Goal: Find specific page/section: Find specific page/section

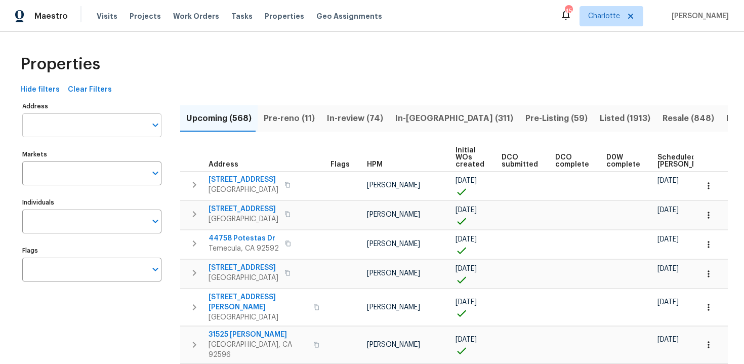
click at [73, 129] on input "Address" at bounding box center [84, 125] width 124 height 24
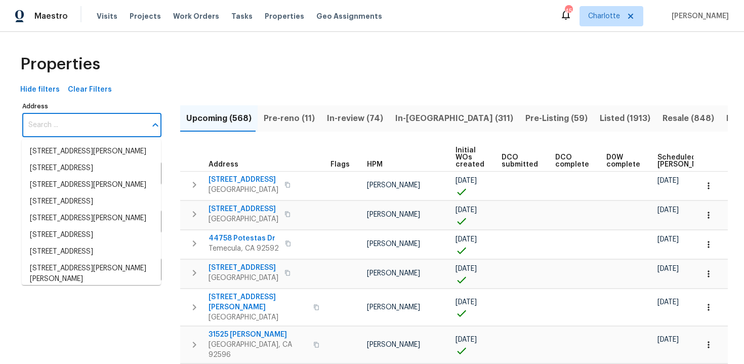
paste input "[STREET_ADDRESS]"
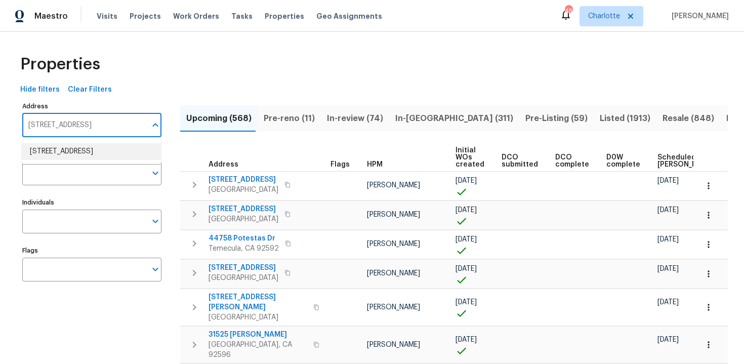
click at [79, 151] on li "[STREET_ADDRESS]" at bounding box center [91, 151] width 139 height 17
type input "[STREET_ADDRESS]"
click at [101, 16] on span "Visits" at bounding box center [107, 16] width 21 height 10
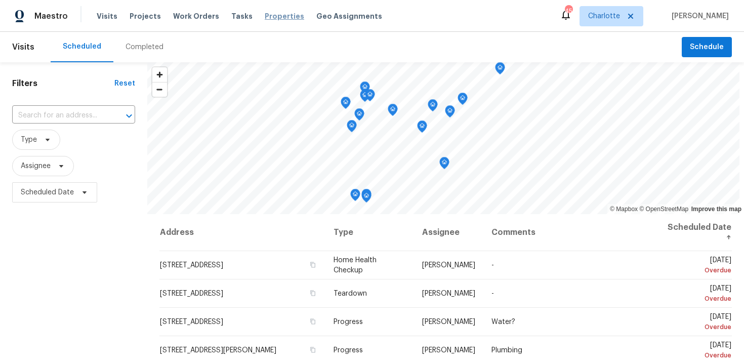
click at [265, 20] on span "Properties" at bounding box center [284, 16] width 39 height 10
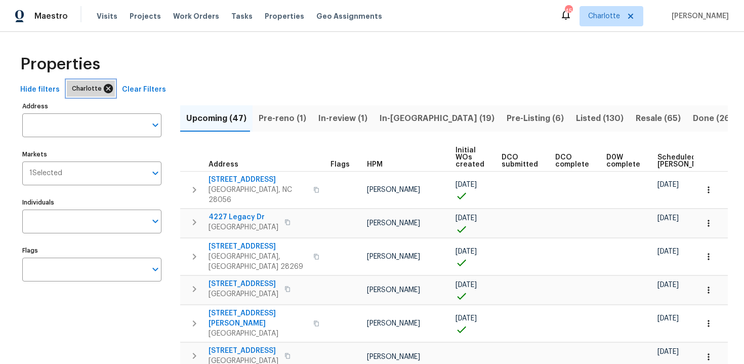
click at [104, 90] on icon at bounding box center [108, 88] width 11 height 11
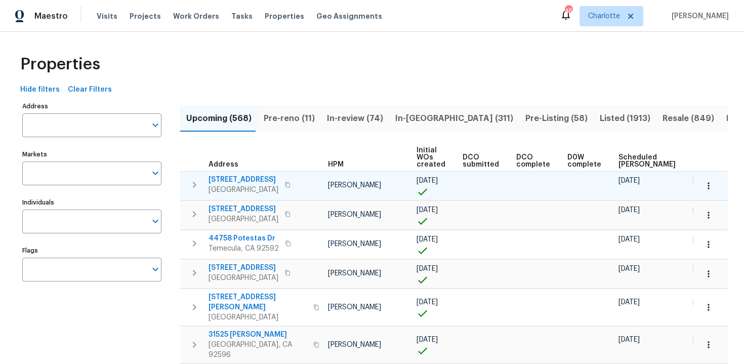
scroll to position [0, 97]
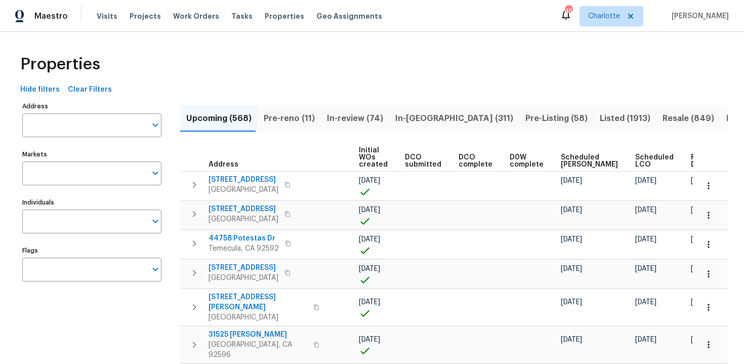
click at [691, 163] on span "Ready Date" at bounding box center [702, 161] width 22 height 14
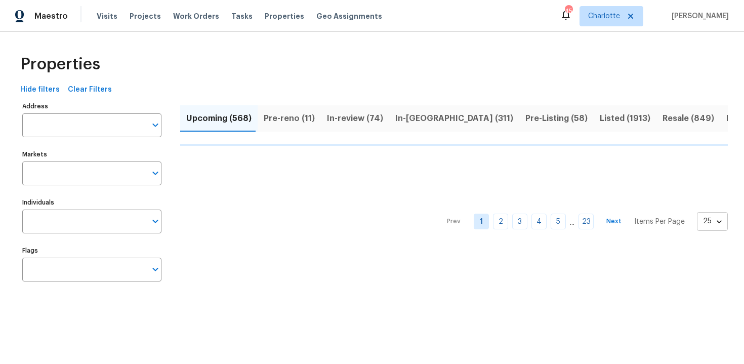
click at [720, 226] on body "Maestro Visits Projects Work Orders Tasks Properties Geo Assignments 45 Charlot…" at bounding box center [372, 154] width 744 height 308
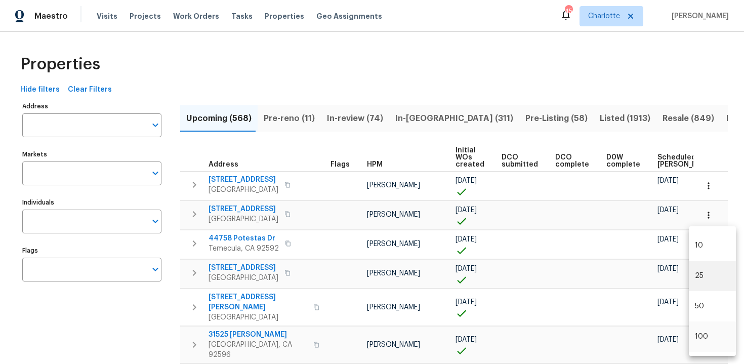
click at [703, 338] on li "100" at bounding box center [712, 336] width 47 height 30
type input "100"
